Goal: Information Seeking & Learning: Find specific page/section

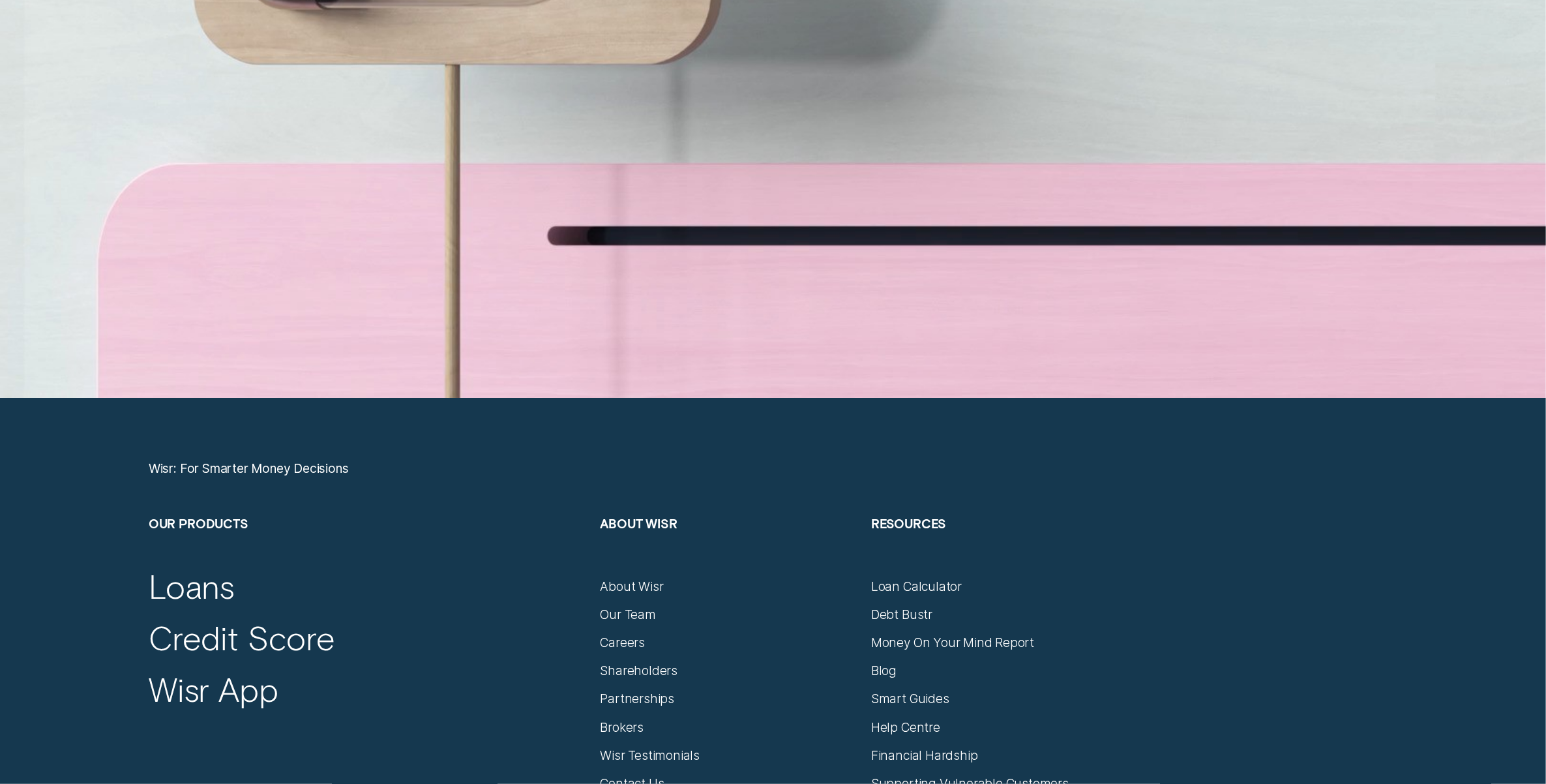
scroll to position [7011, 0]
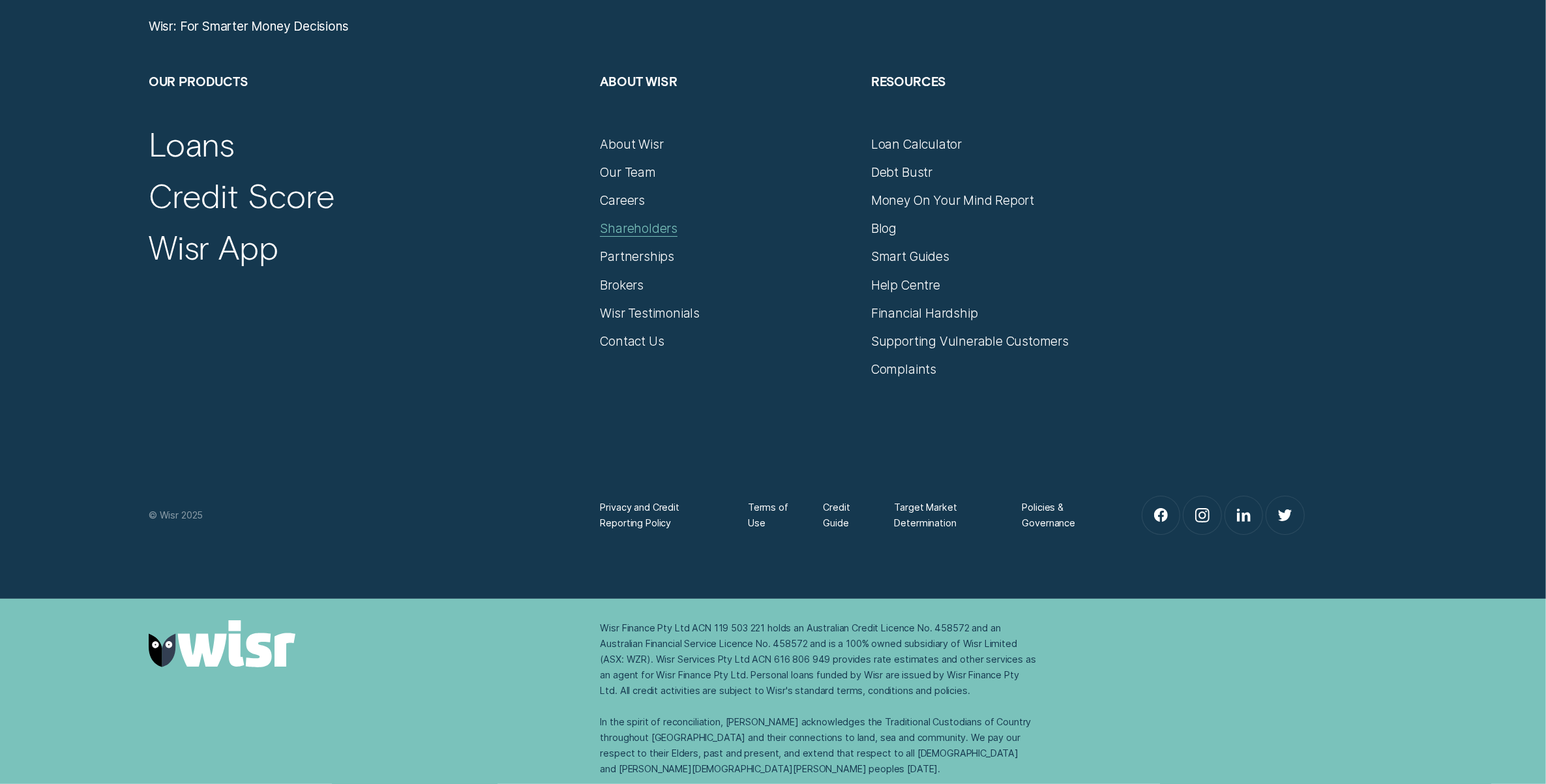
click at [640, 229] on div "Shareholders" at bounding box center [639, 228] width 78 height 15
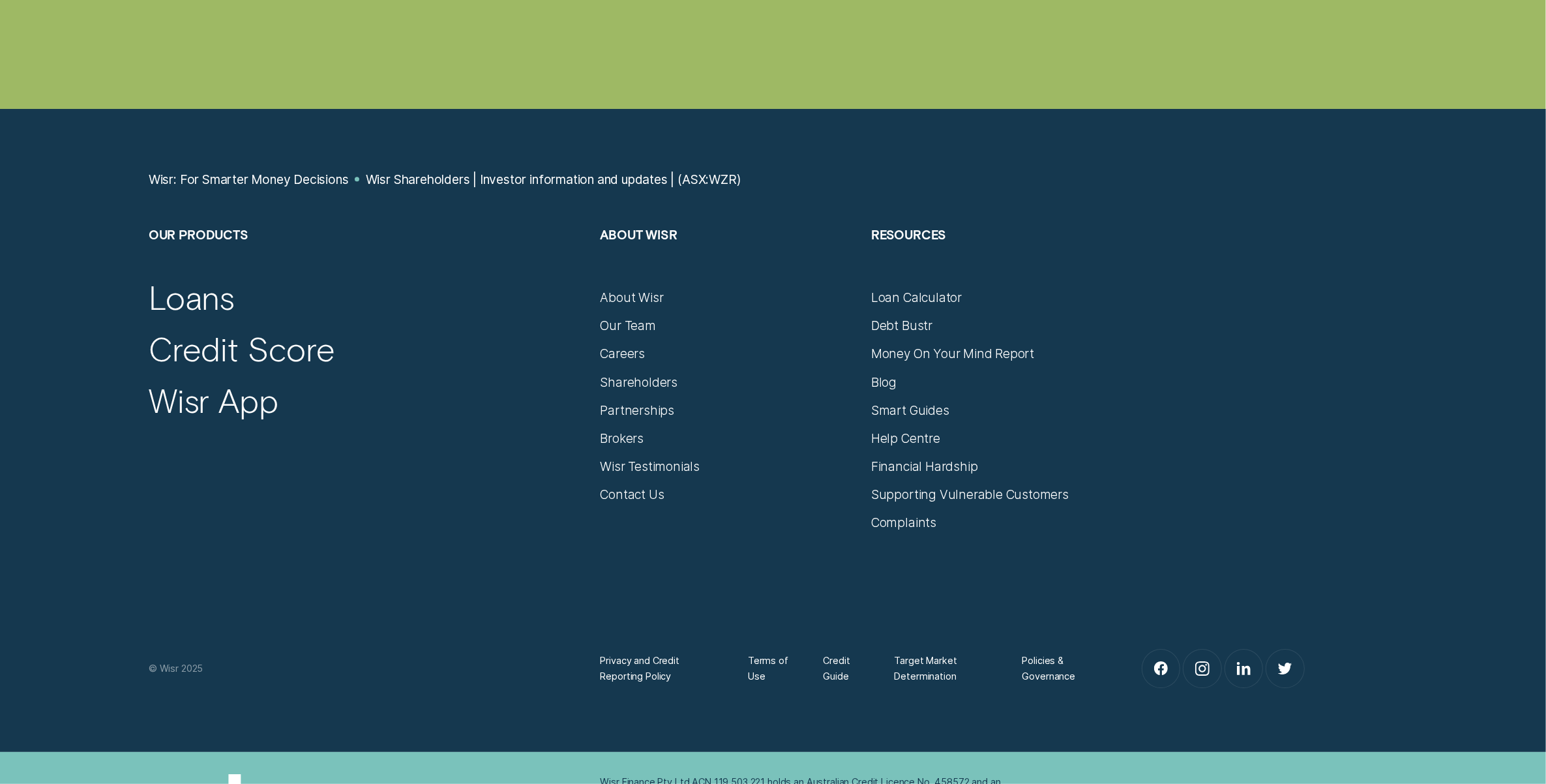
scroll to position [5054, 0]
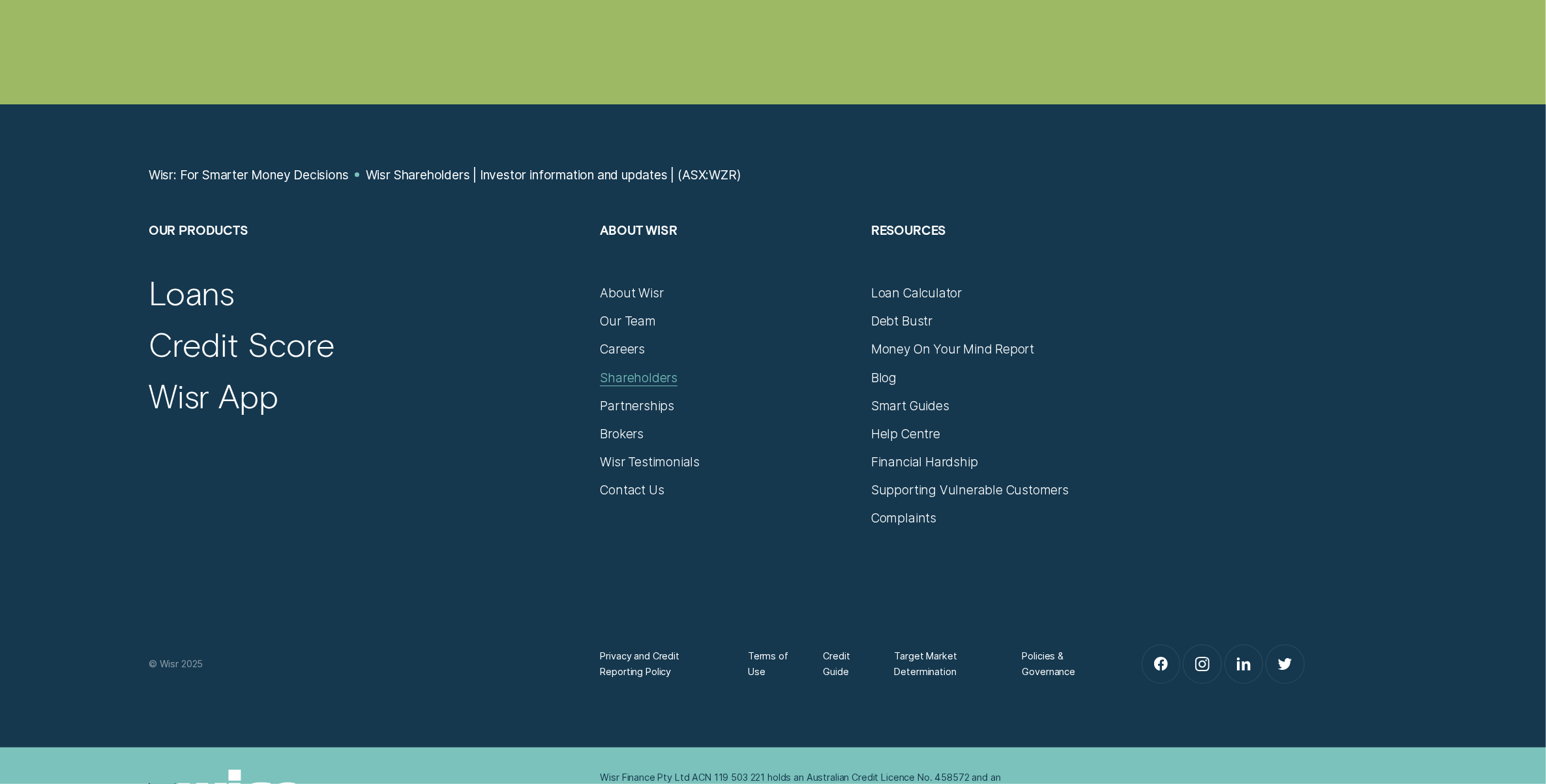
click at [656, 370] on div "Shareholders" at bounding box center [639, 377] width 78 height 15
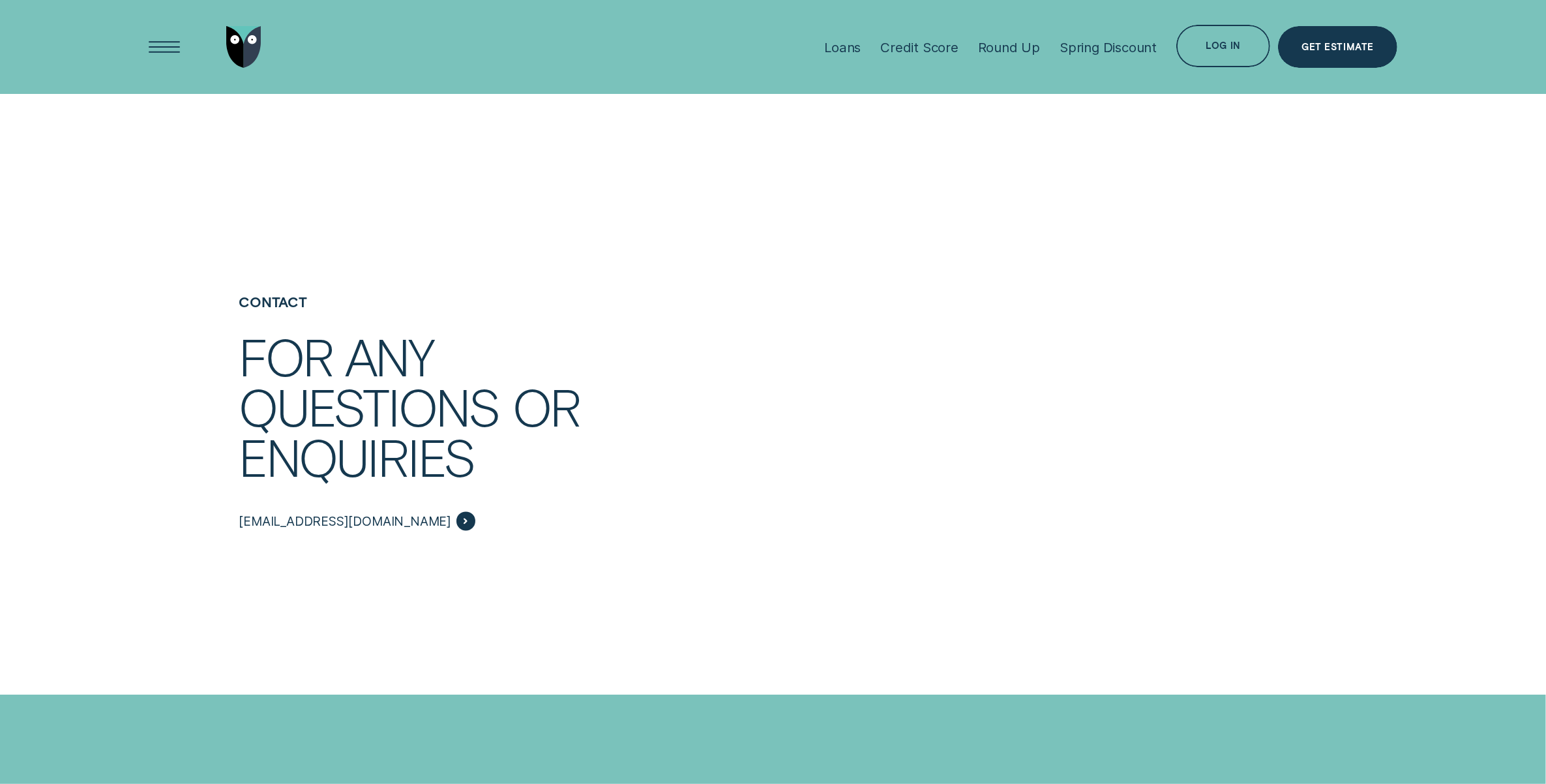
scroll to position [2690, 0]
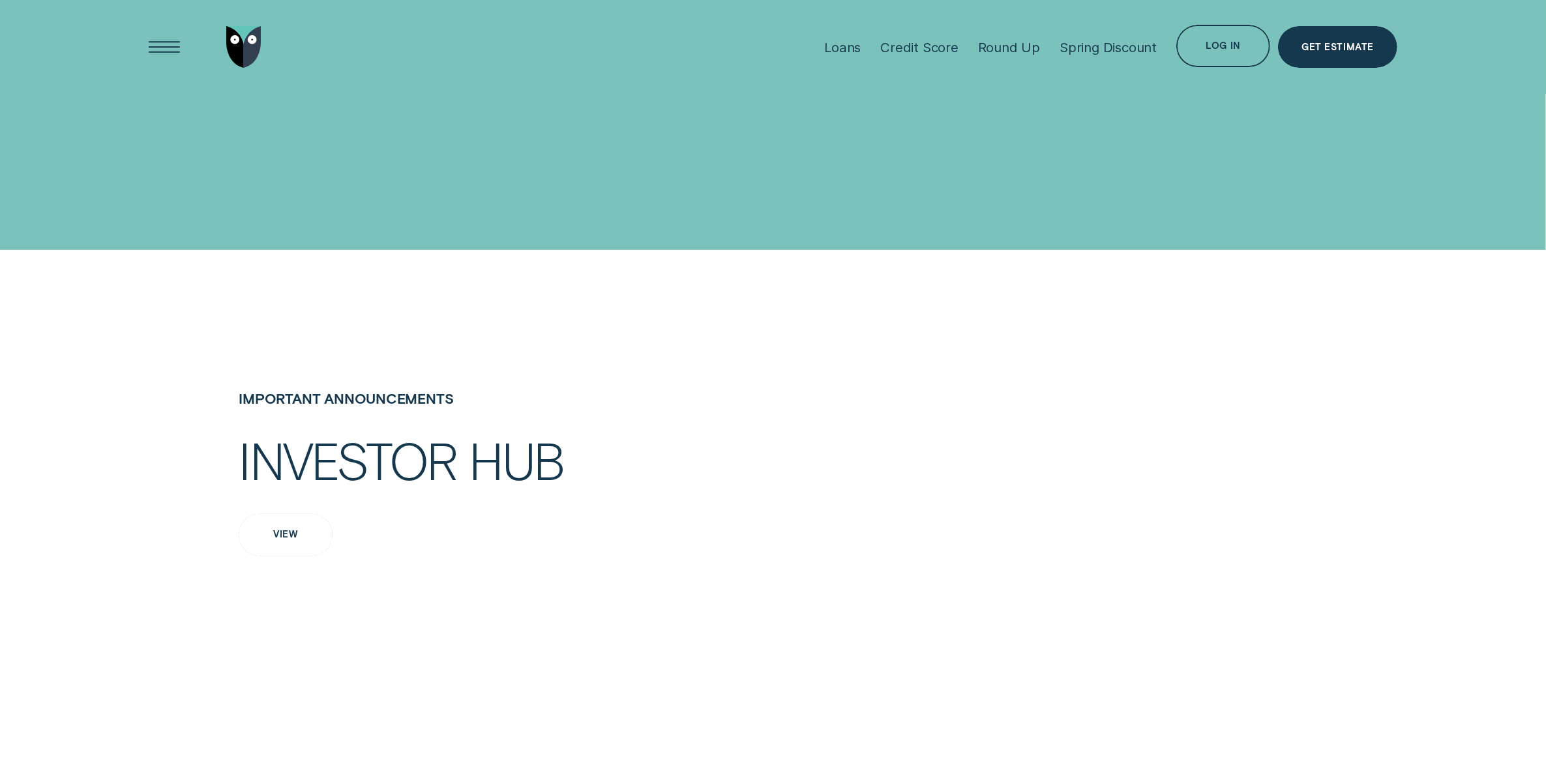
click at [300, 514] on div "View" at bounding box center [286, 535] width 94 height 43
